Goal: Register for event/course

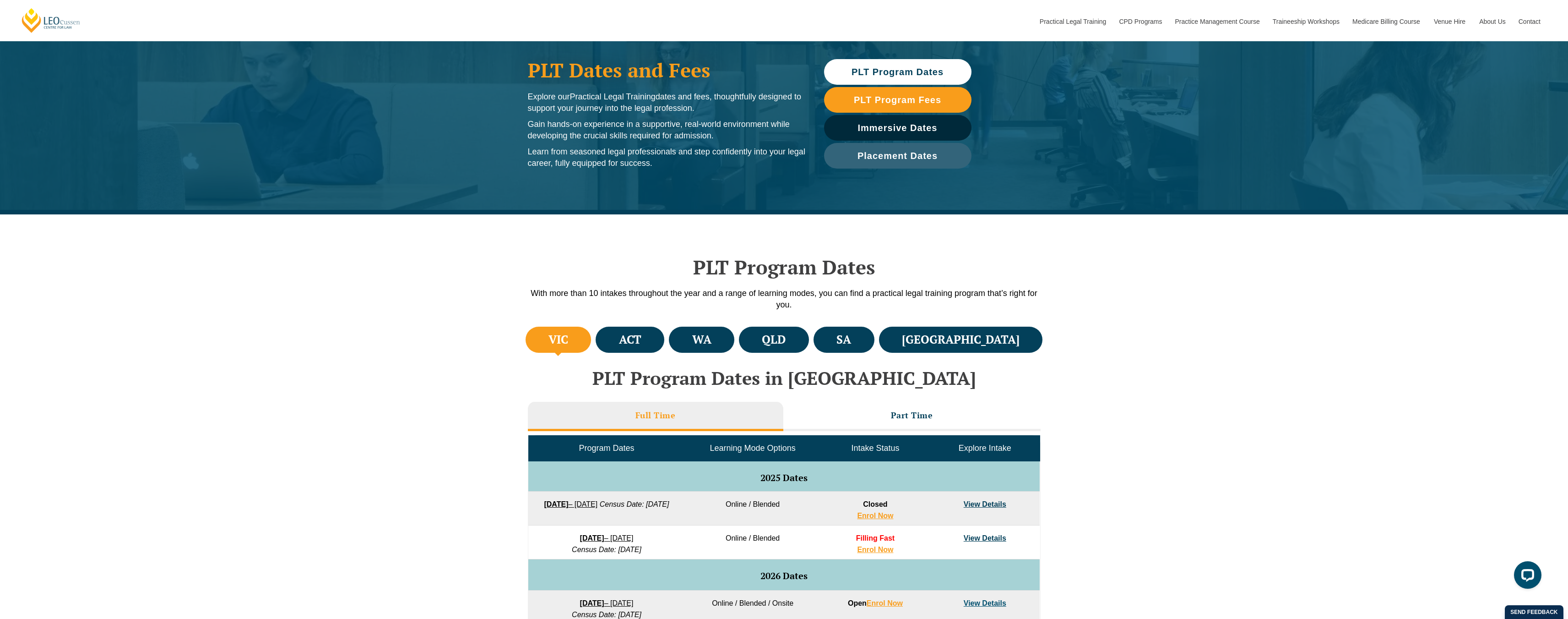
scroll to position [225, 0]
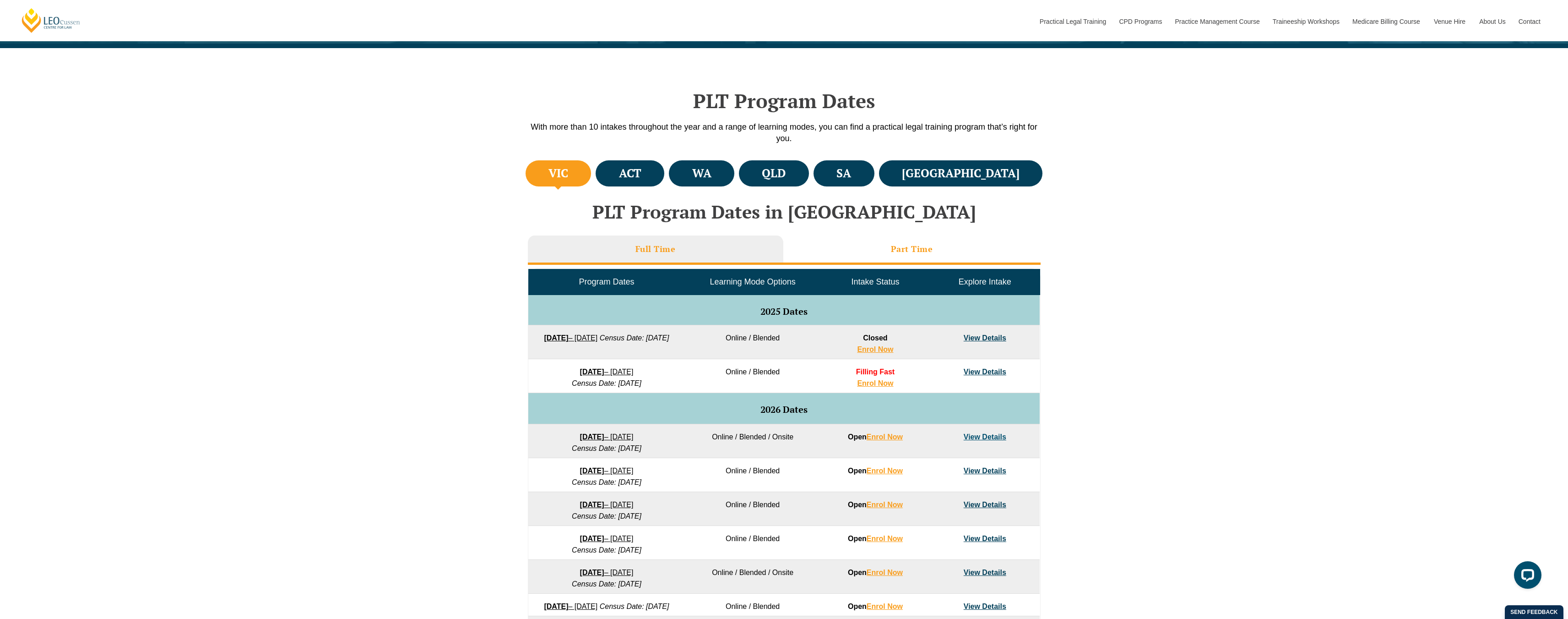
click at [885, 251] on li "Part Time" at bounding box center [911, 250] width 257 height 30
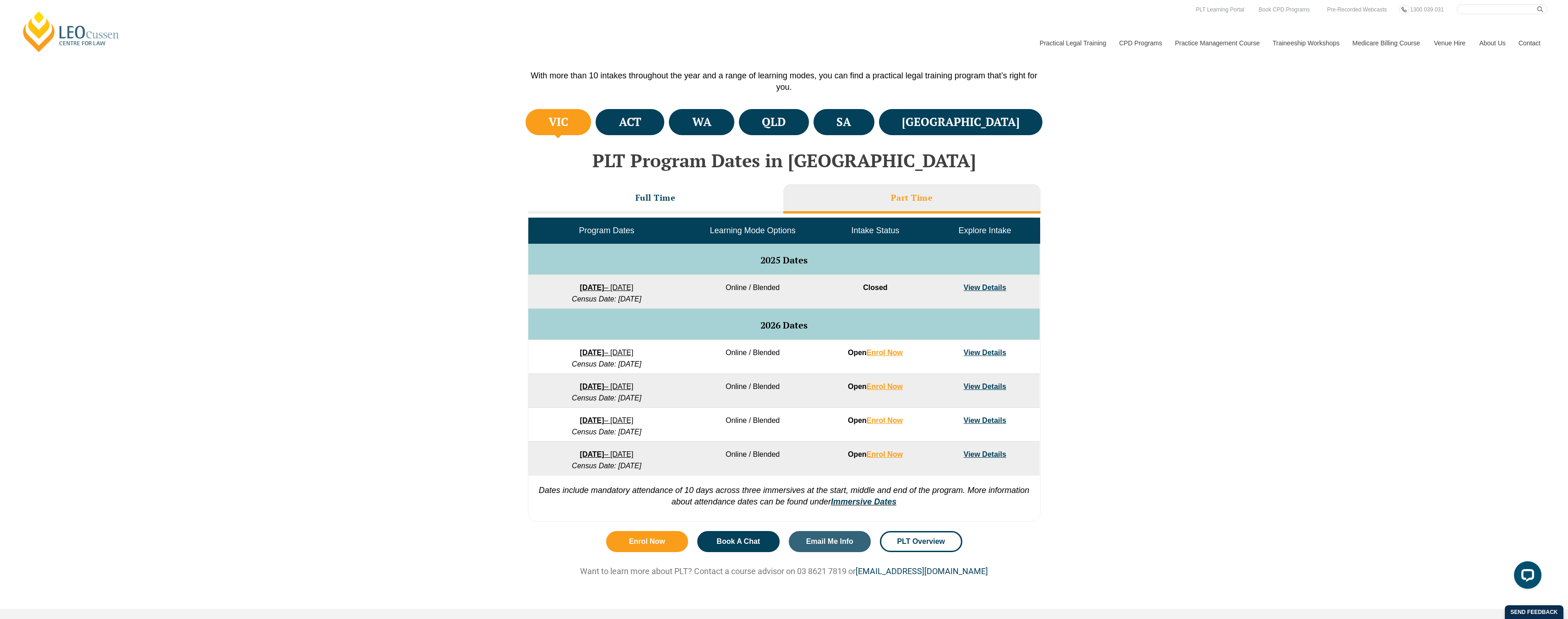
scroll to position [0, 0]
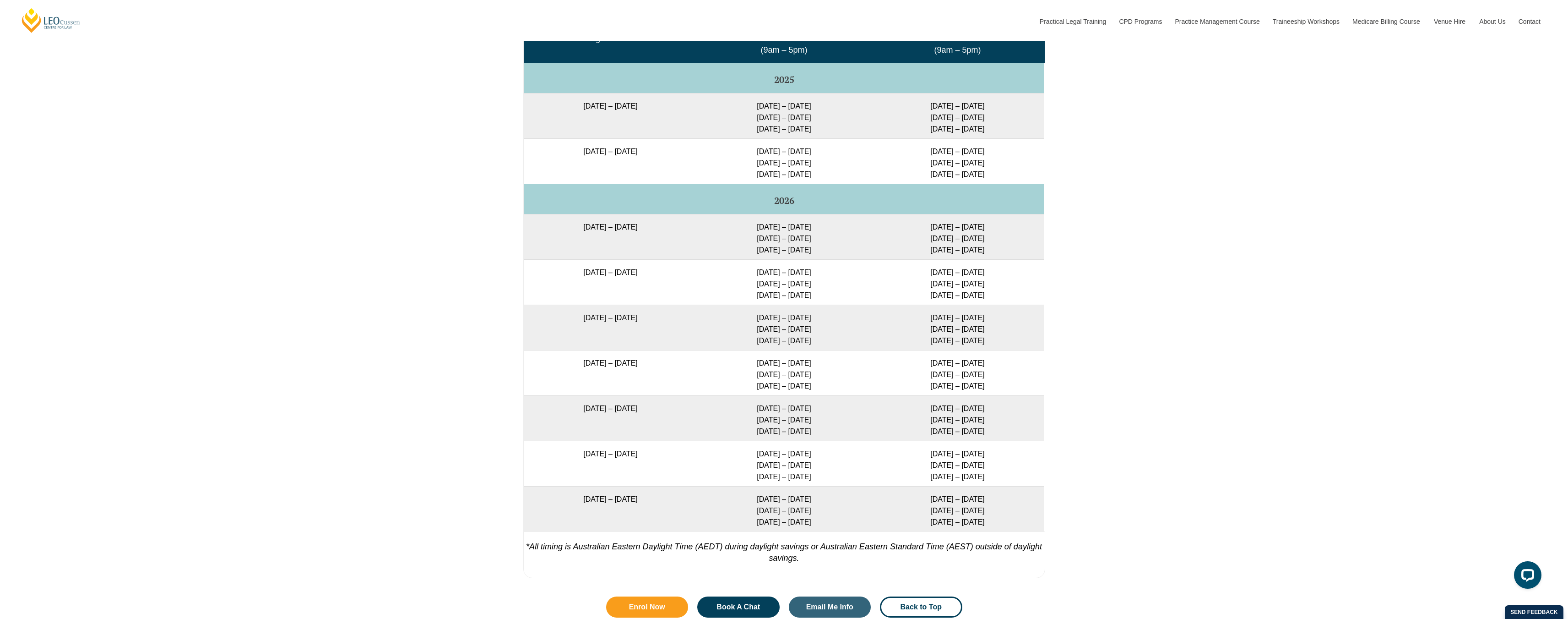
scroll to position [1562, 0]
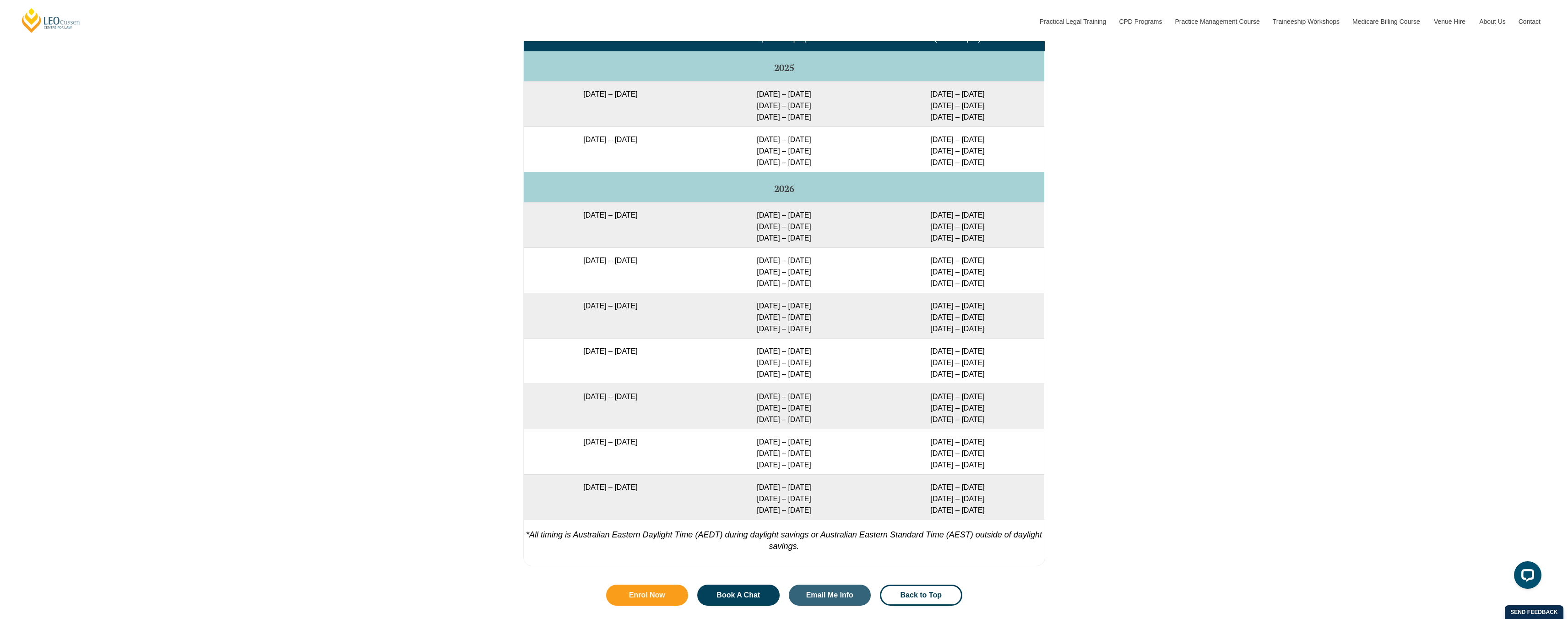
click at [643, 215] on td "[DATE] – [DATE]" at bounding box center [610, 225] width 174 height 45
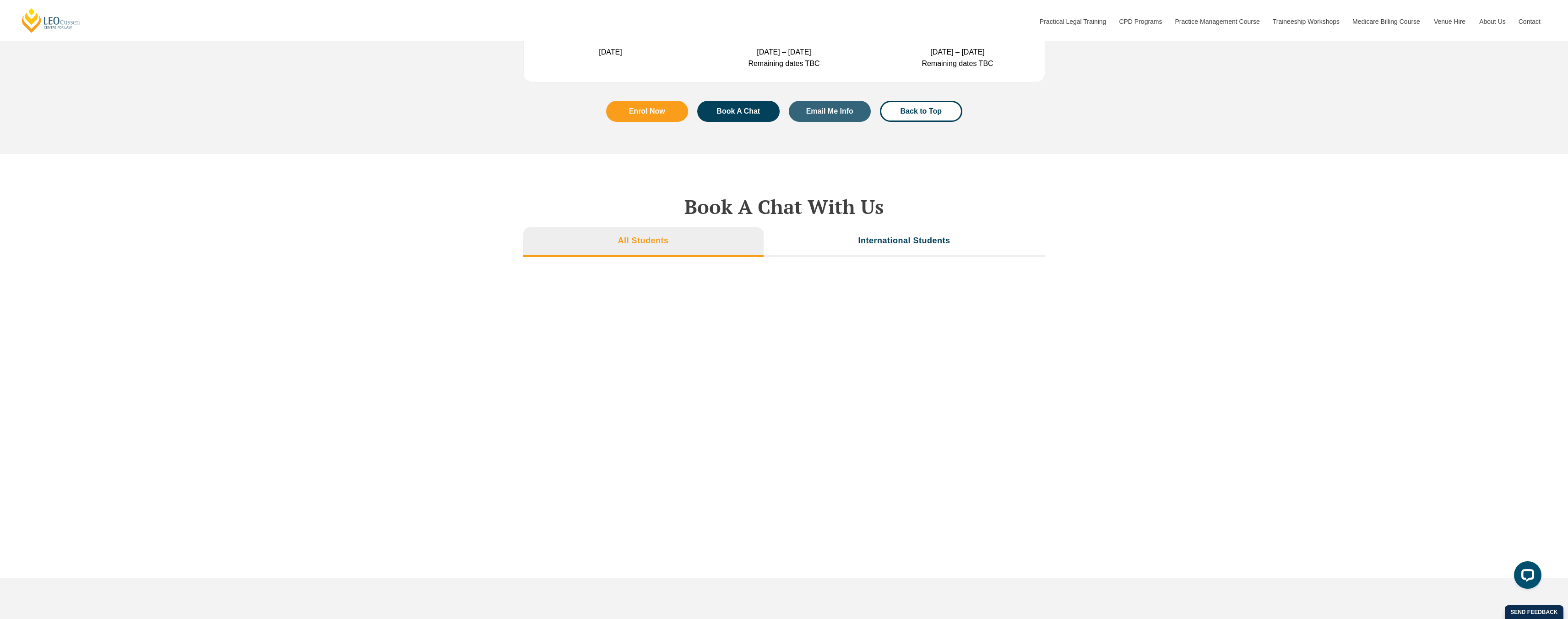
scroll to position [2962, 0]
